Goal: Complete application form

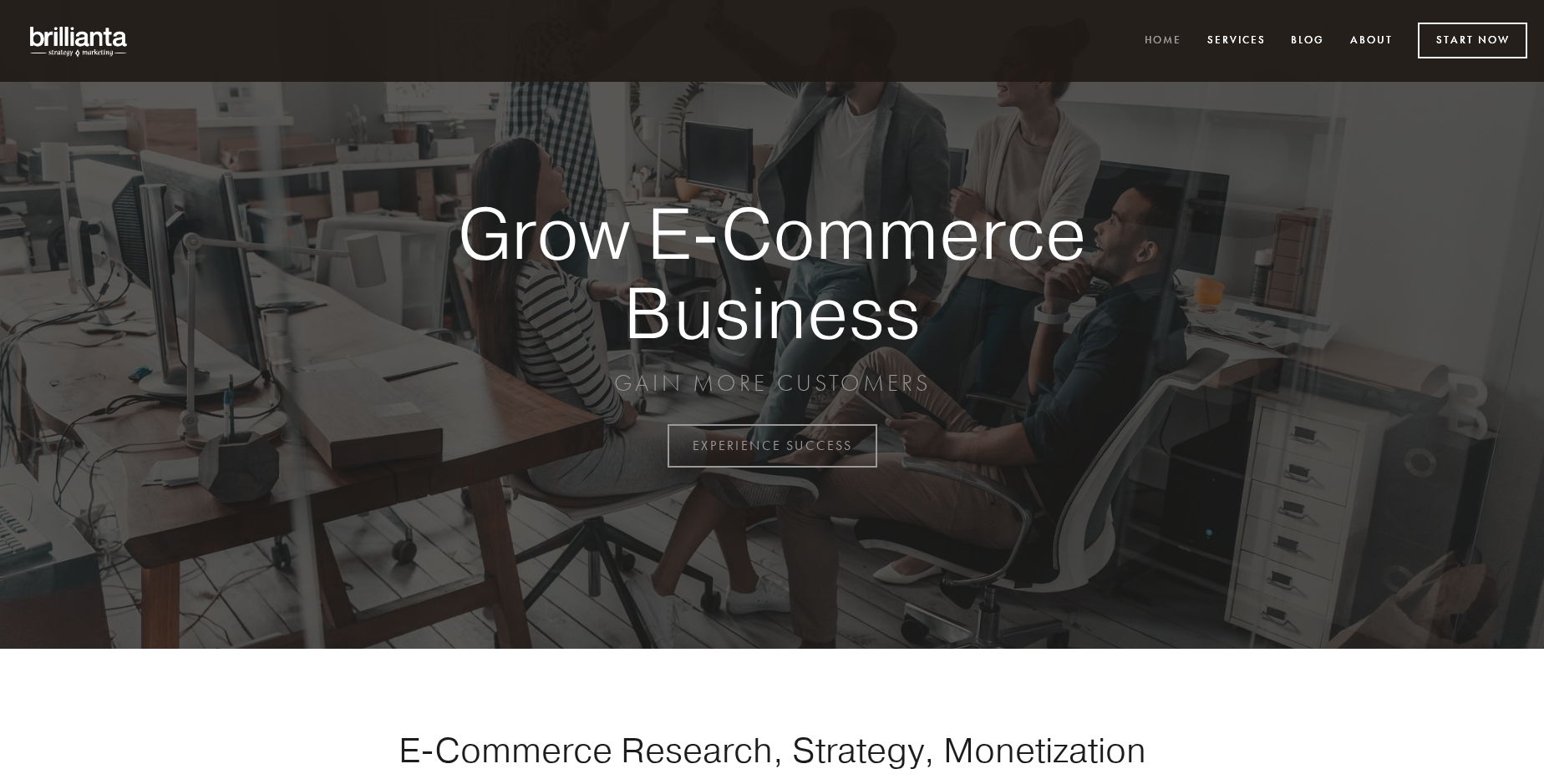
scroll to position [4376, 0]
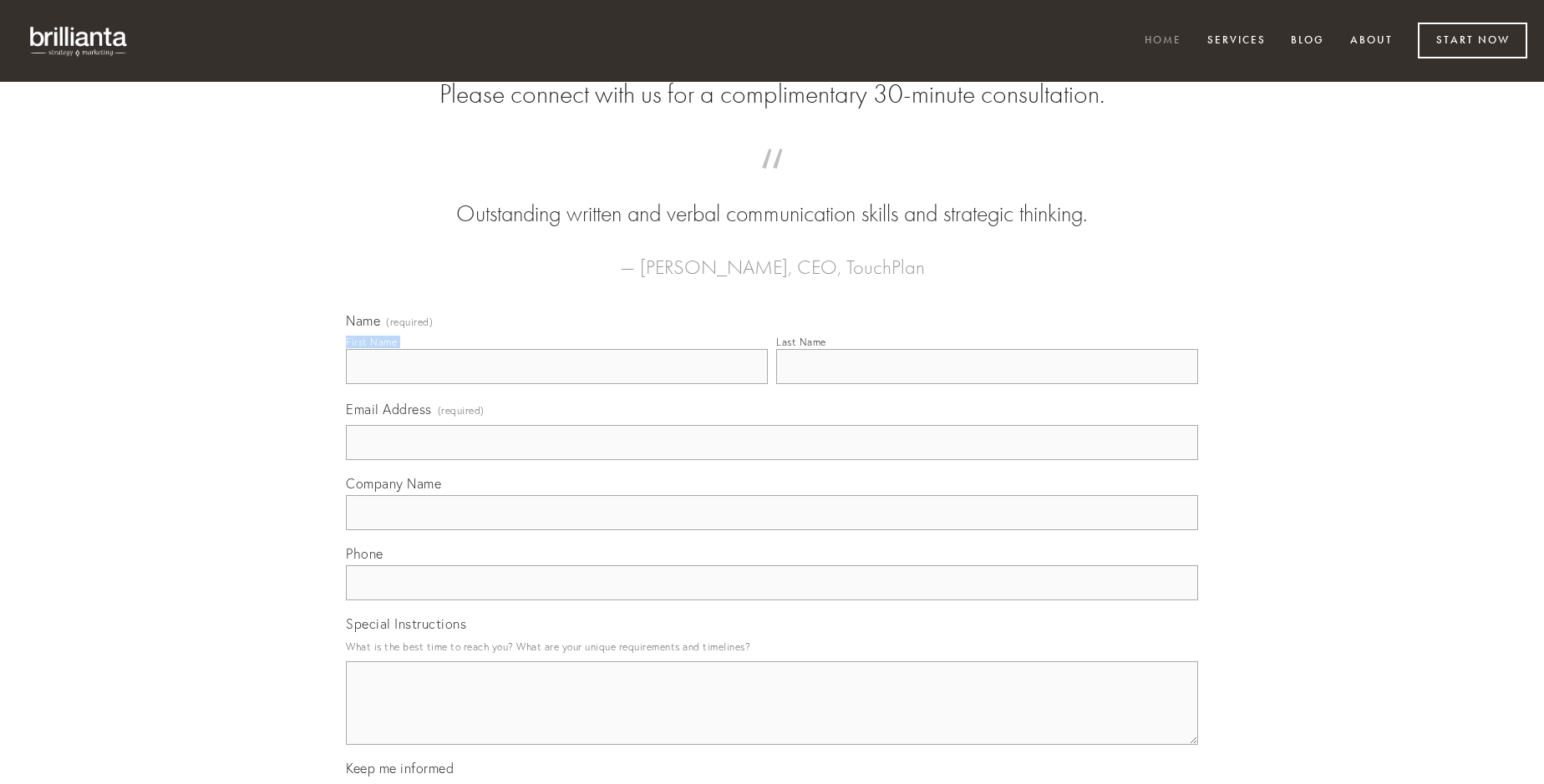
type input "[PERSON_NAME] MD"
click at [987, 384] on input "Last Name" at bounding box center [987, 366] width 422 height 35
type input "[PERSON_NAME] MD"
click at [772, 460] on input "Email Address (required)" at bounding box center [772, 443] width 852 height 35
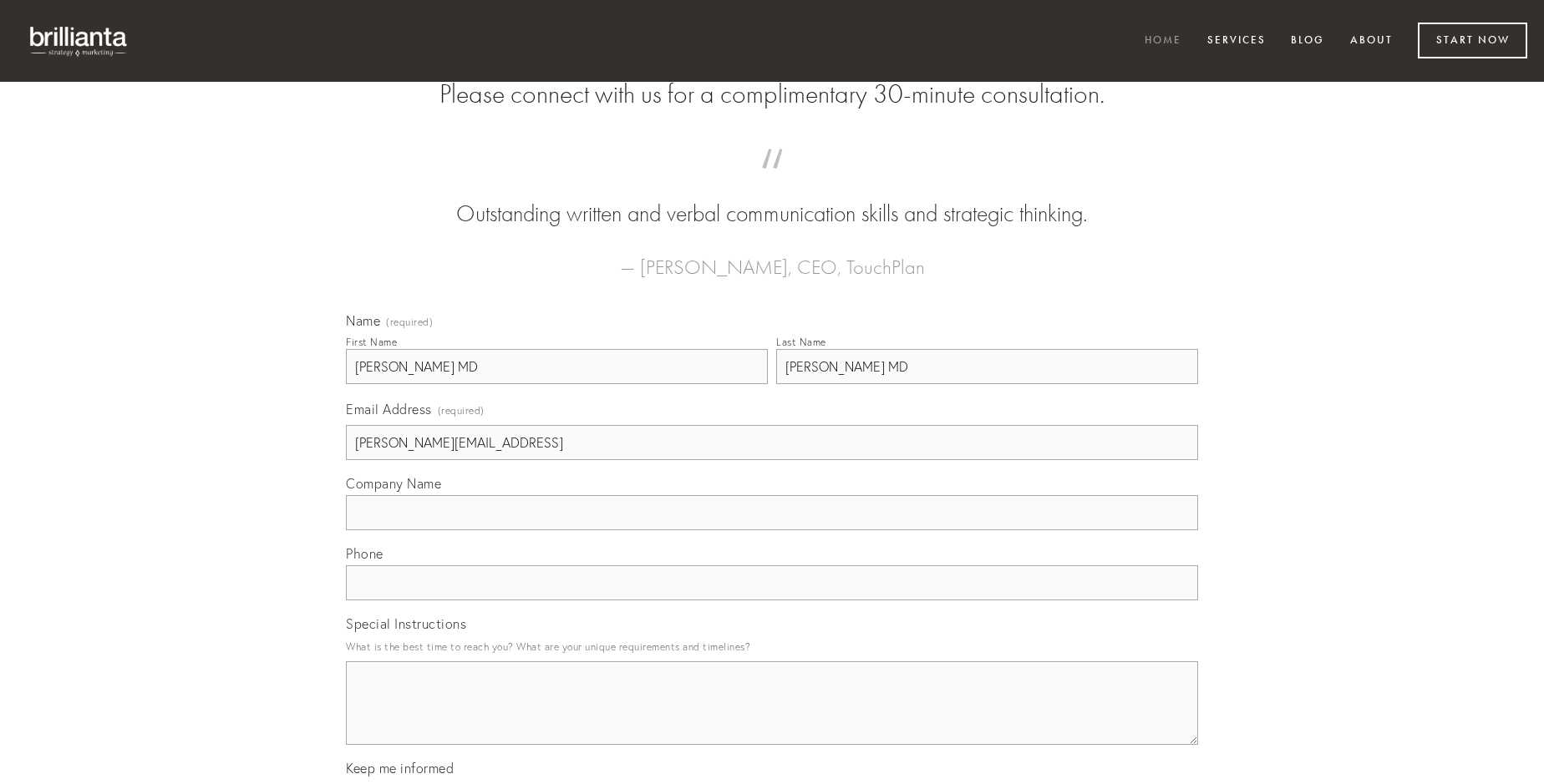
type input "[PERSON_NAME][EMAIL_ADDRESS]"
click at [772, 531] on input "Company Name" at bounding box center [772, 512] width 852 height 35
type input "deinde"
click at [772, 600] on input "text" at bounding box center [772, 583] width 852 height 35
click at [772, 718] on textarea "Special Instructions" at bounding box center [772, 703] width 852 height 83
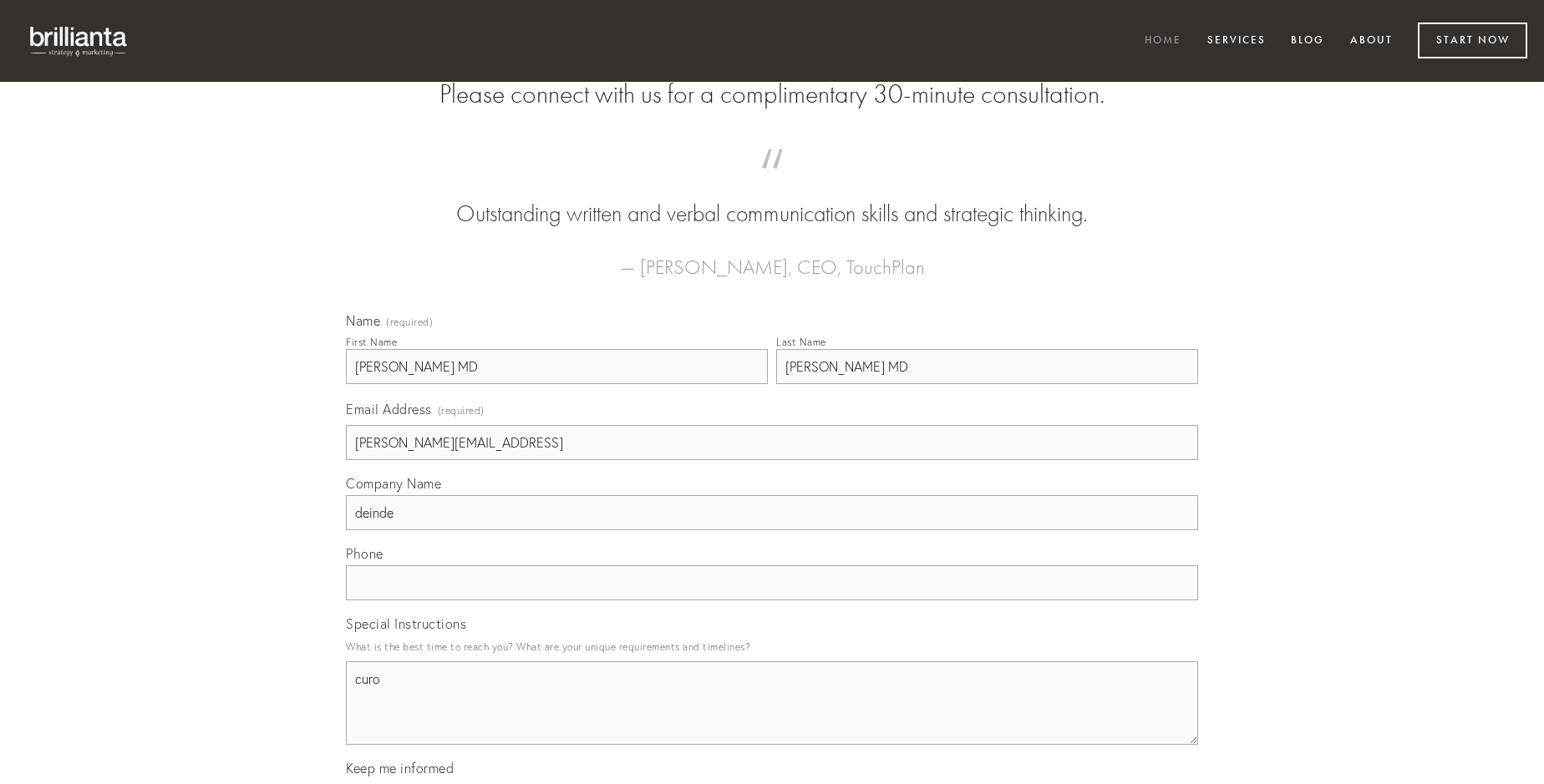
type textarea "curo"
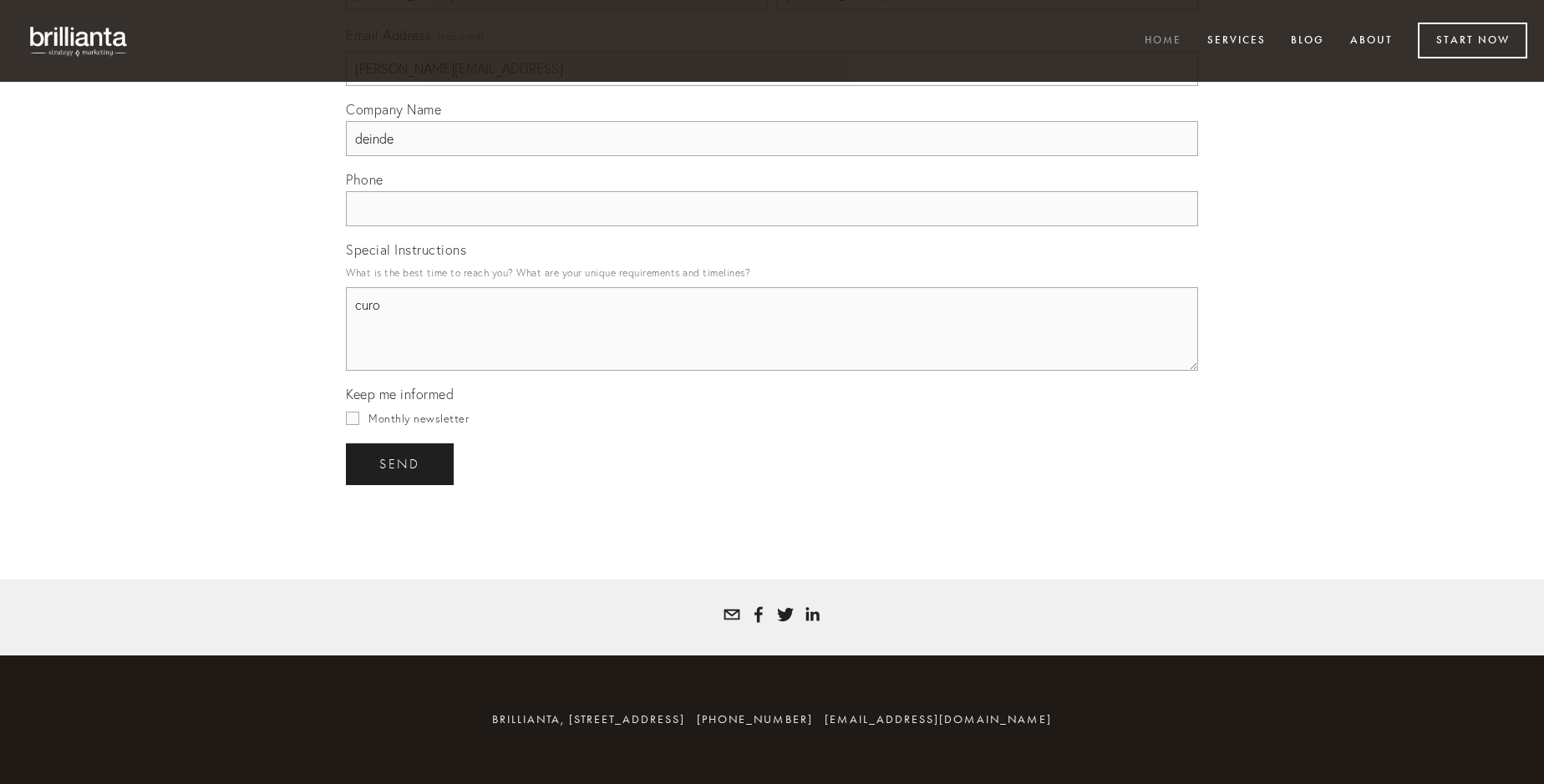
click at [401, 464] on span "send" at bounding box center [399, 464] width 41 height 15
